Goal: Task Accomplishment & Management: Manage account settings

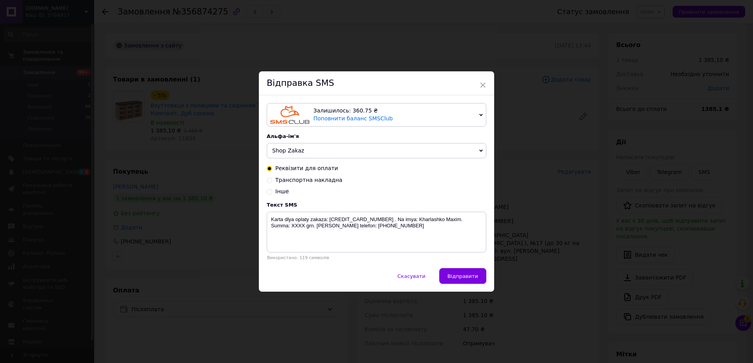
drag, startPoint x: 477, startPoint y: 82, endPoint x: 402, endPoint y: 75, distance: 75.4
click at [480, 82] on span "×" at bounding box center [483, 84] width 7 height 13
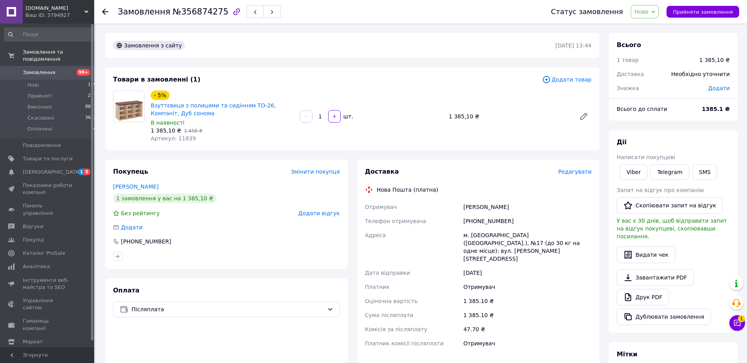
click at [388, 92] on div "- 5% Взуттєвиця з полицями та сидінням ТО-26, Компаніт, Дуб сонома В наявності …" at bounding box center [371, 116] width 447 height 55
click at [55, 69] on span "Замовлення" at bounding box center [48, 72] width 50 height 7
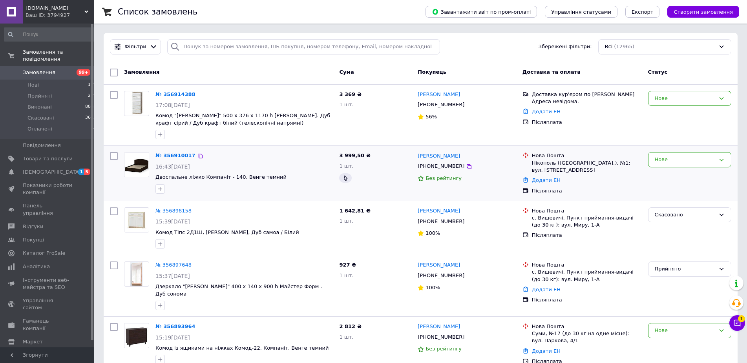
click at [188, 152] on div "№ 356910017" at bounding box center [176, 155] width 42 height 9
click at [183, 157] on link "№ 356910017" at bounding box center [175, 156] width 40 height 6
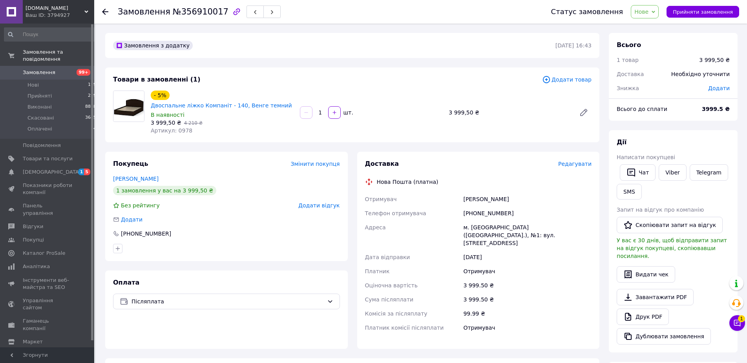
click at [590, 77] on span "Додати товар" at bounding box center [566, 79] width 49 height 9
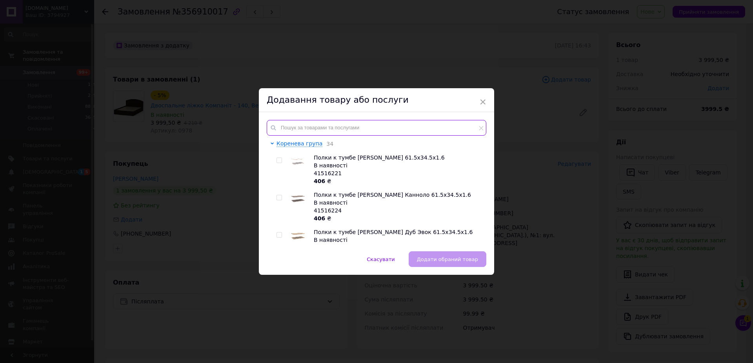
click at [369, 122] on input "text" at bounding box center [377, 128] width 220 height 16
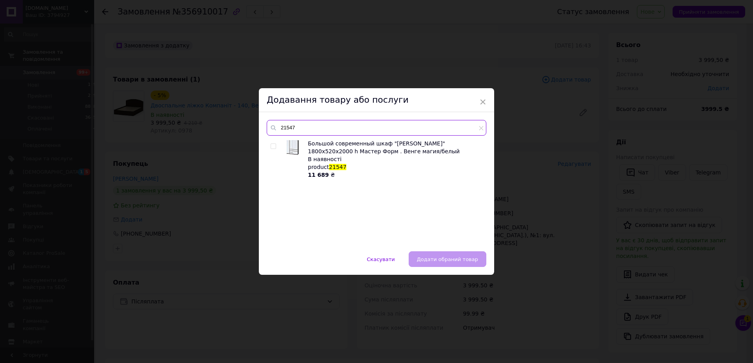
type input "21547"
drag, startPoint x: 270, startPoint y: 146, endPoint x: 281, endPoint y: 150, distance: 12.2
click at [271, 146] on input "checkbox" at bounding box center [273, 146] width 5 height 5
checkbox input "true"
click at [465, 260] on span "Додати обраний товар" at bounding box center [447, 260] width 61 height 6
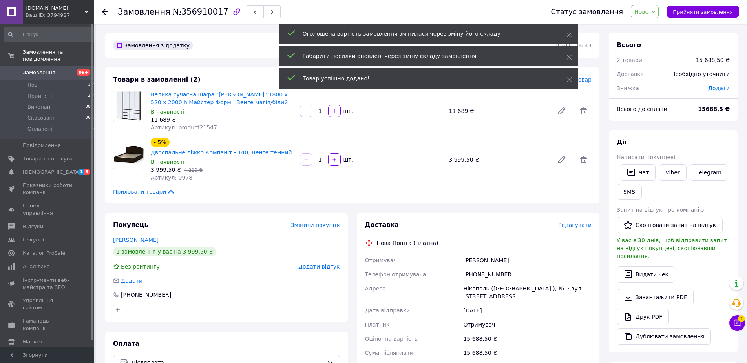
click at [407, 170] on div "- 5% Двоспальне ліжко Компаніт - 140, Венге темний В наявності 3 999,50 ₴   4 2…" at bounding box center [371, 159] width 447 height 47
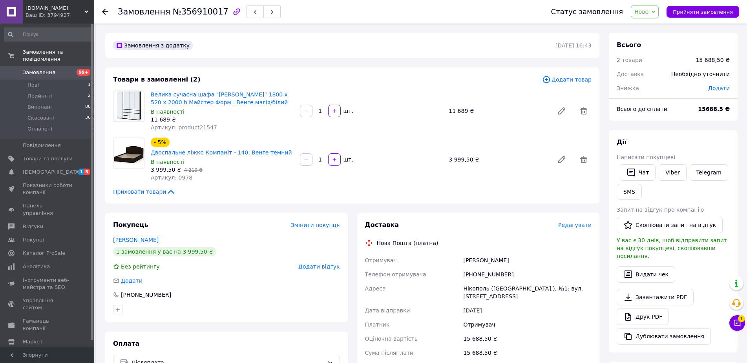
click at [407, 170] on div "- 5% Двоспальне ліжко Компаніт - 140, Венге темний В наявності 3 999,50 ₴   4 2…" at bounding box center [371, 159] width 447 height 47
click at [395, 175] on div "Товари в замовленні (2) Додати товар Велика сучасна шафа "[PERSON_NAME]" 1800 х…" at bounding box center [352, 135] width 494 height 136
click at [416, 189] on div "Товари в замовленні (2) Додати товар Велика сучасна шафа "[PERSON_NAME]" 1800 х…" at bounding box center [352, 135] width 494 height 136
click at [224, 188] on div "Приховати товари" at bounding box center [352, 192] width 478 height 8
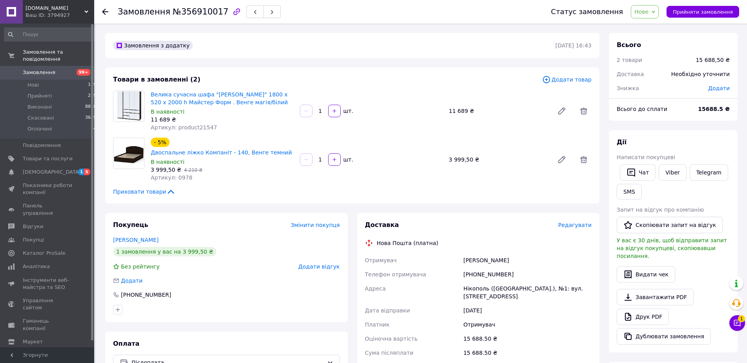
click at [247, 174] on div "Артикул: 0978" at bounding box center [222, 178] width 143 height 8
click at [227, 166] on div "3 999,50 ₴   4 210 ₴" at bounding box center [222, 170] width 143 height 8
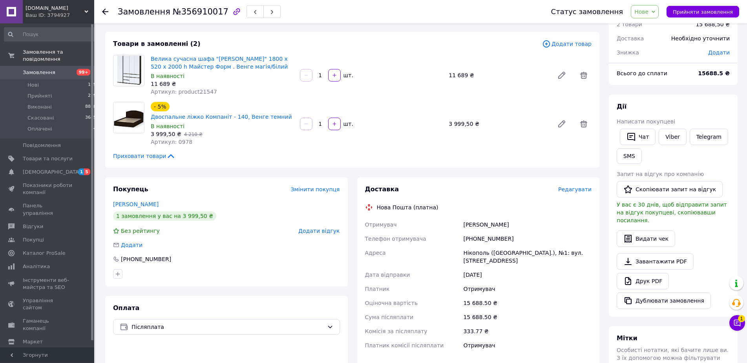
scroll to position [40, 0]
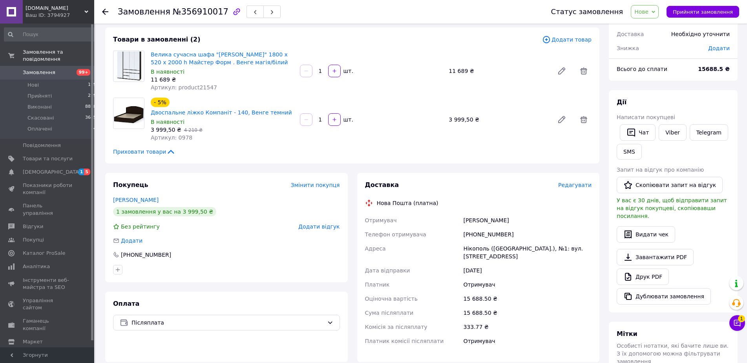
click at [221, 147] on div "Товари в замовленні (2) Додати товар Велика сучасна шафа "[PERSON_NAME]" 1800 х…" at bounding box center [352, 95] width 494 height 136
click at [624, 155] on button "SMS" at bounding box center [629, 152] width 25 height 16
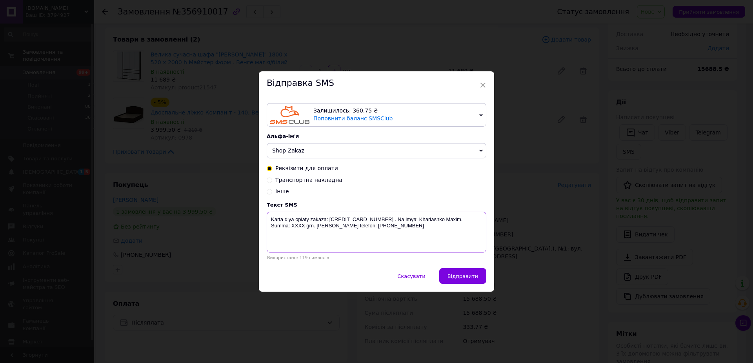
drag, startPoint x: 359, startPoint y: 228, endPoint x: 204, endPoint y: 212, distance: 155.1
click at [267, 212] on textarea "Karta dlya oplaty zakaza: [CREDIT_CARD_NUMBER] . Na imya: Kharlashko Maxim. Sum…" at bounding box center [377, 232] width 220 height 41
click at [481, 82] on span "×" at bounding box center [483, 84] width 7 height 13
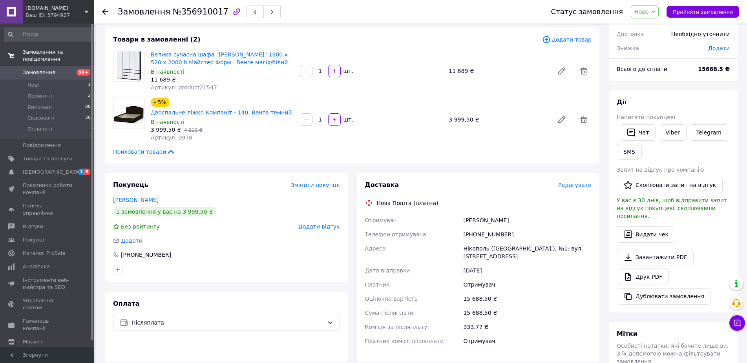
click at [34, 59] on link "Замовлення та повідомлення" at bounding box center [50, 56] width 101 height 20
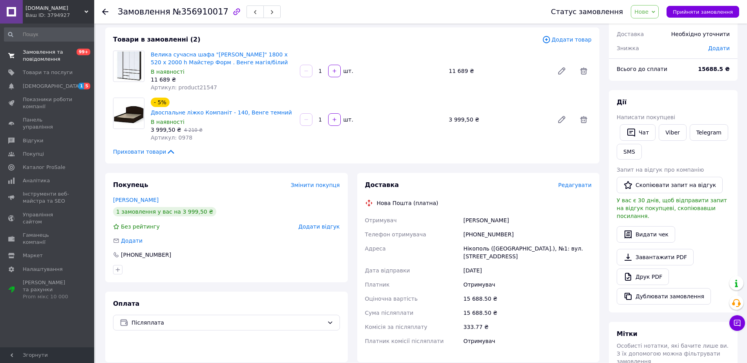
click at [35, 56] on span "Замовлення та повідомлення" at bounding box center [48, 56] width 50 height 14
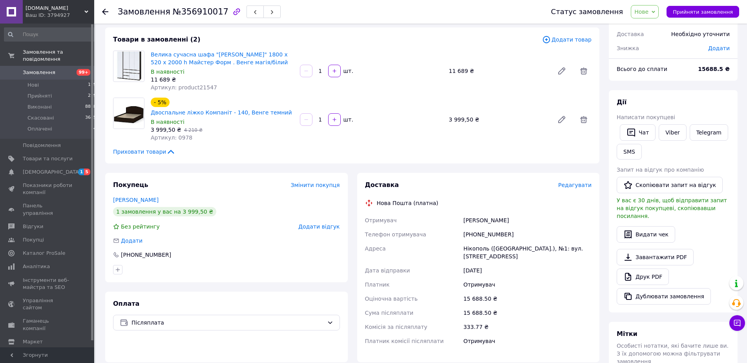
click at [53, 69] on span "Замовлення" at bounding box center [48, 72] width 50 height 7
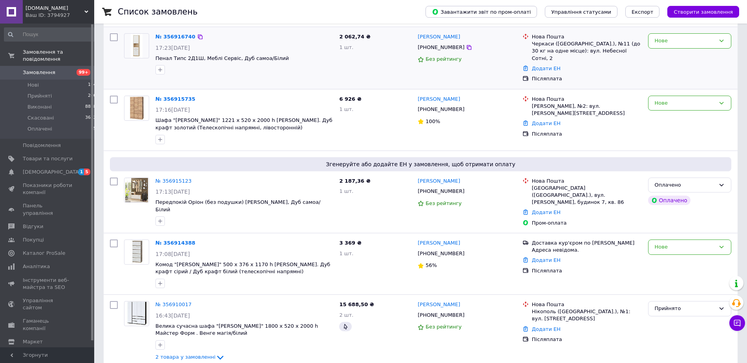
scroll to position [120, 0]
click at [165, 240] on link "№ 356914388" at bounding box center [175, 243] width 40 height 6
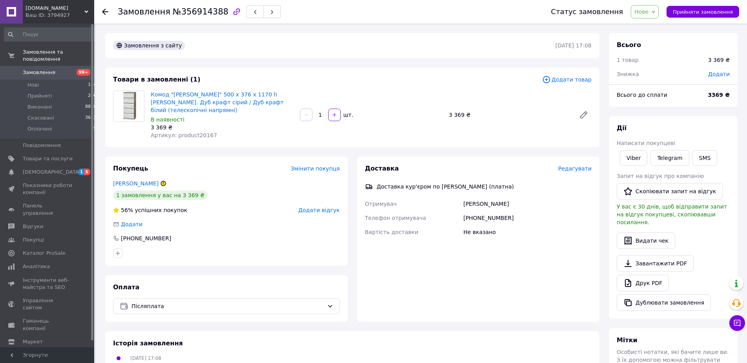
click at [246, 131] on div "Артикул: product20167" at bounding box center [222, 135] width 143 height 8
click at [694, 158] on button "SMS" at bounding box center [704, 158] width 25 height 16
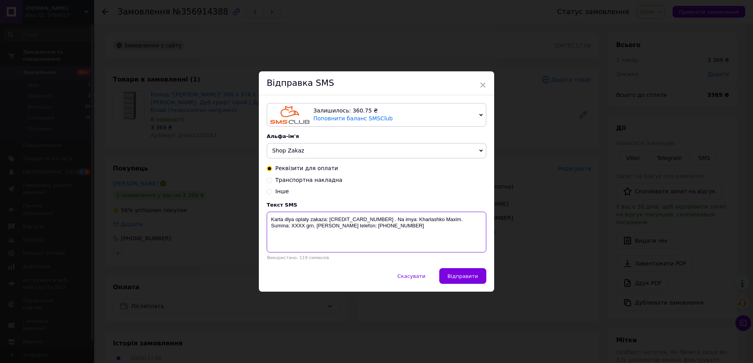
click at [385, 235] on textarea "Karta dlya oplaty zakaza: [CREDIT_CARD_NUMBER] . Na imya: Kharlashko Maxim. Sum…" at bounding box center [377, 232] width 220 height 41
drag, startPoint x: 280, startPoint y: 226, endPoint x: 267, endPoint y: 224, distance: 13.0
click at [267, 224] on textarea "Karta dlya oplaty zakaza: [CREDIT_CARD_NUMBER] . Na imya: Kharlashko Maxim. Sum…" at bounding box center [377, 232] width 220 height 41
click at [275, 192] on span "Інше" at bounding box center [282, 191] width 14 height 6
click at [272, 192] on input "Інше" at bounding box center [269, 190] width 5 height 5
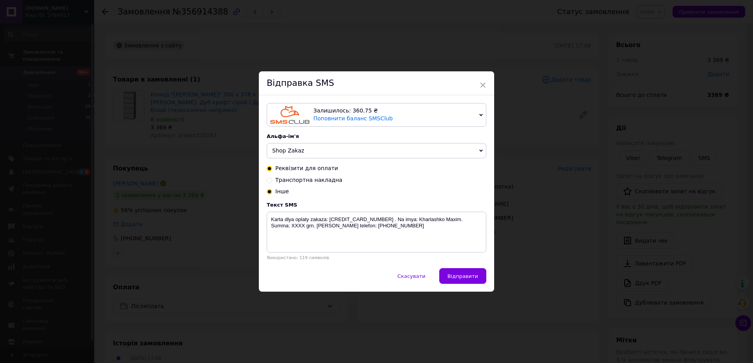
radio input "true"
radio input "false"
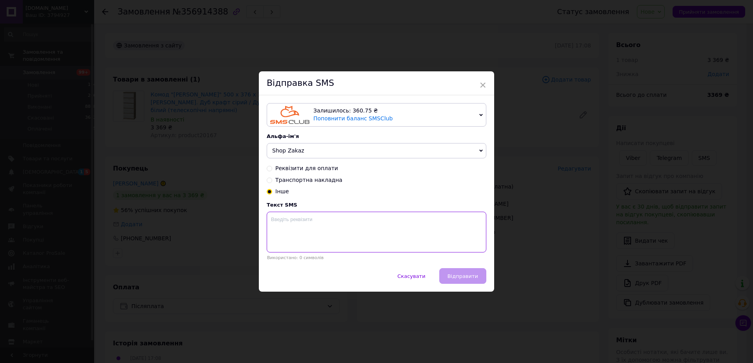
click at [332, 240] on textarea at bounding box center [377, 232] width 220 height 41
paste textarea "Бронь-замовлення Стенка Орлеанс Мебель-Сервис - Цвет: Дуб табако/Белый, Типс Ту…"
type textarea "Бронь-замовлення Стенка Орлеанс Мебель-Сервис - Цвет: Дуб табако/Белый, Типс Ту…"
click at [465, 273] on button "Відправити" at bounding box center [463, 276] width 47 height 16
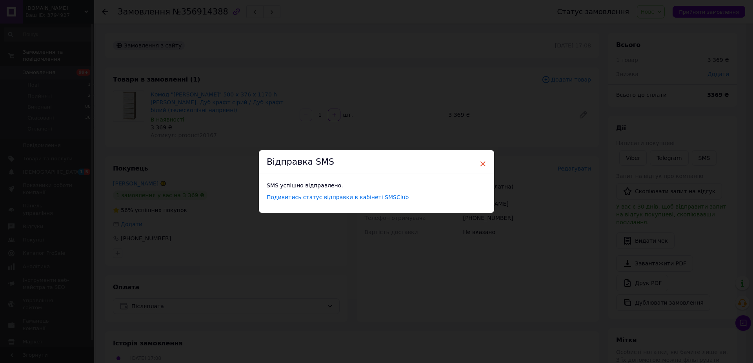
click at [481, 160] on span "×" at bounding box center [483, 163] width 7 height 13
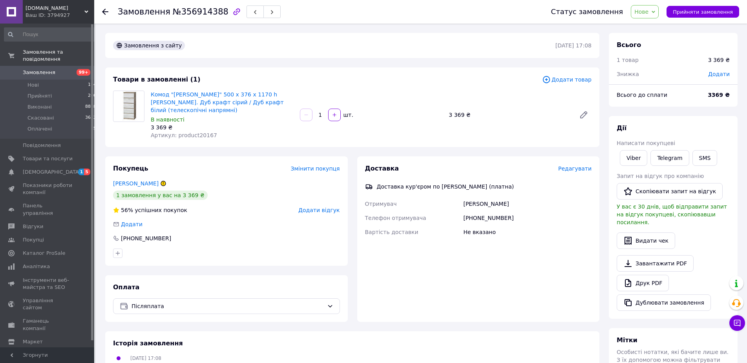
click at [389, 126] on div "Комод "[PERSON_NAME]" 500 х 376 х 1170 h [PERSON_NAME]. Дуб крафт сірий / Дуб к…" at bounding box center [371, 115] width 447 height 52
